Goal: Task Accomplishment & Management: Use online tool/utility

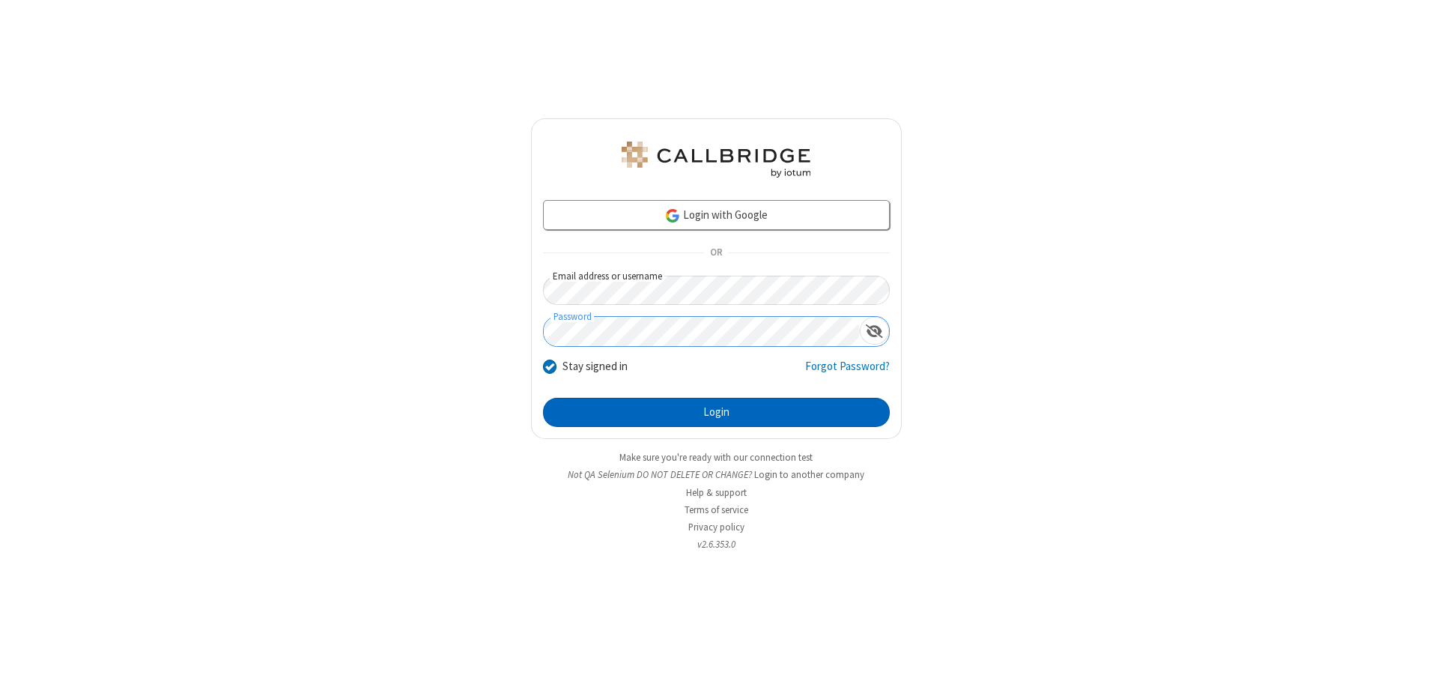
click at [716, 412] on button "Login" at bounding box center [716, 413] width 347 height 30
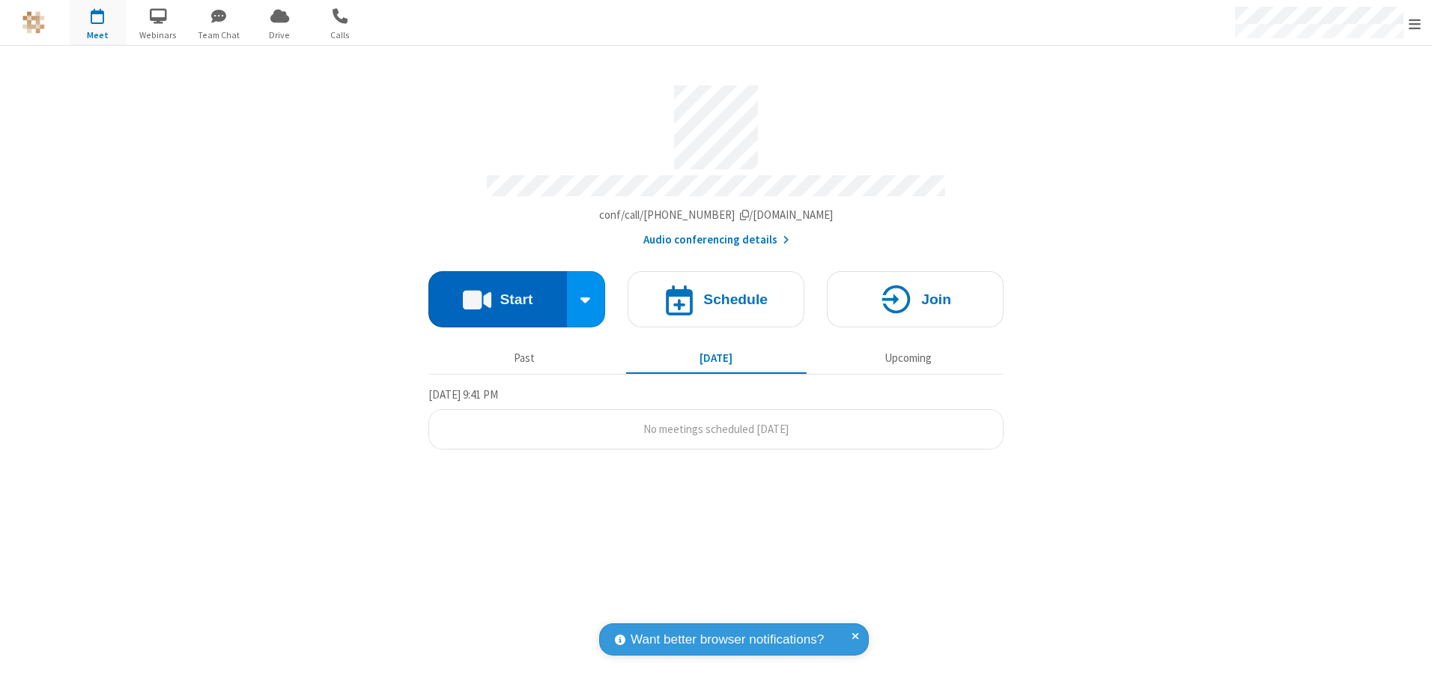
click at [497, 294] on button "Start" at bounding box center [498, 299] width 139 height 56
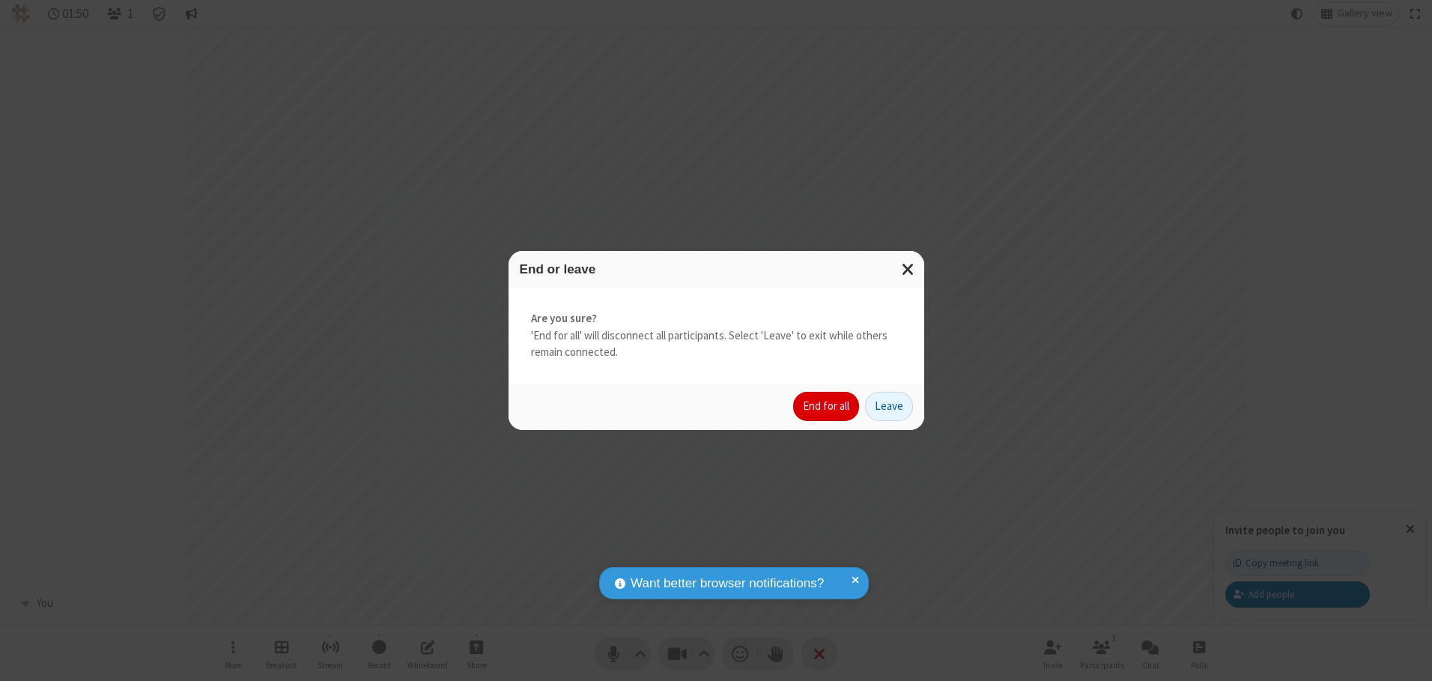
click at [827, 406] on button "End for all" at bounding box center [826, 407] width 66 height 30
